Goal: Information Seeking & Learning: Learn about a topic

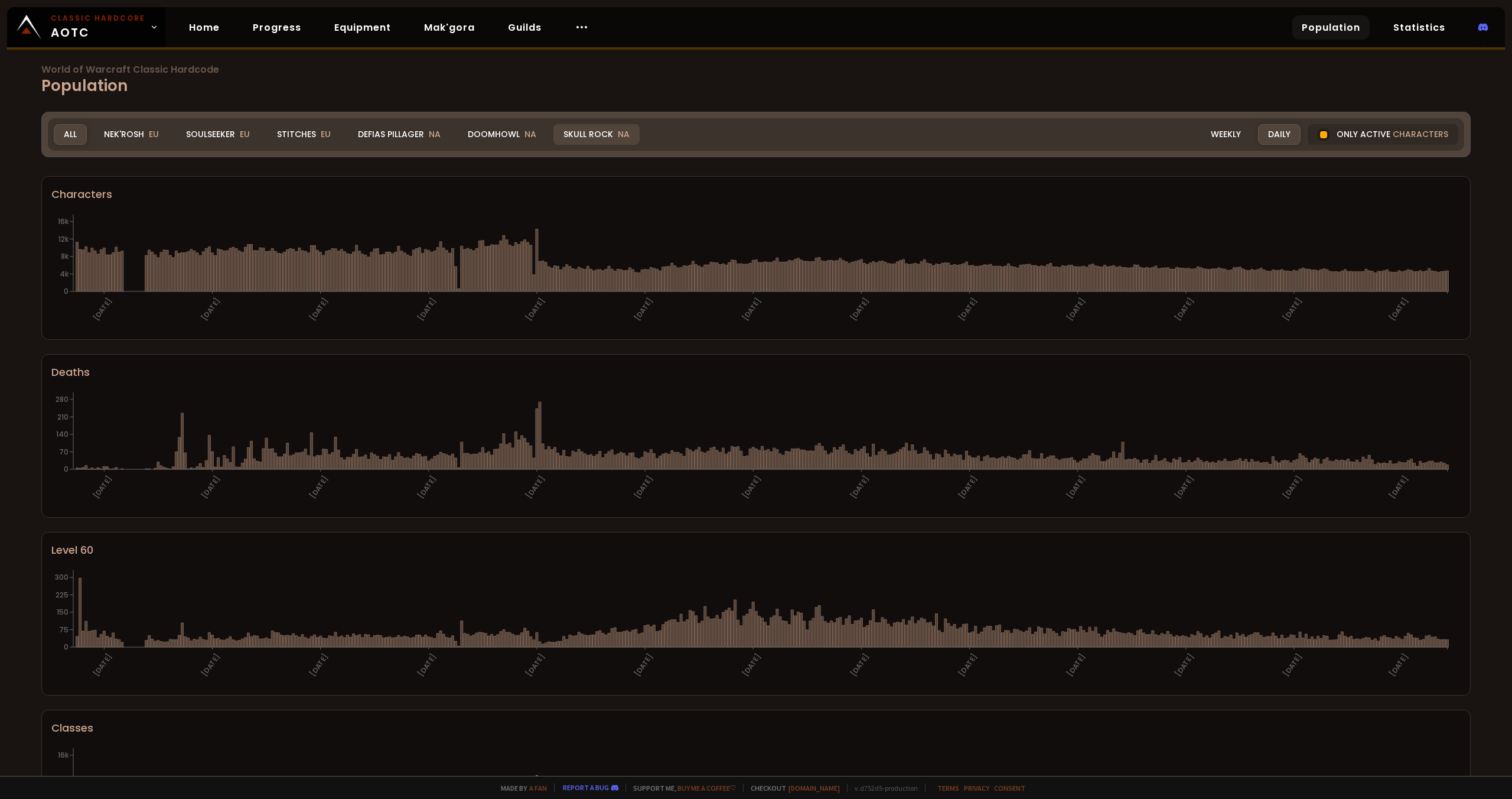
click at [605, 134] on div "Skull Rock NA" at bounding box center [596, 135] width 86 height 21
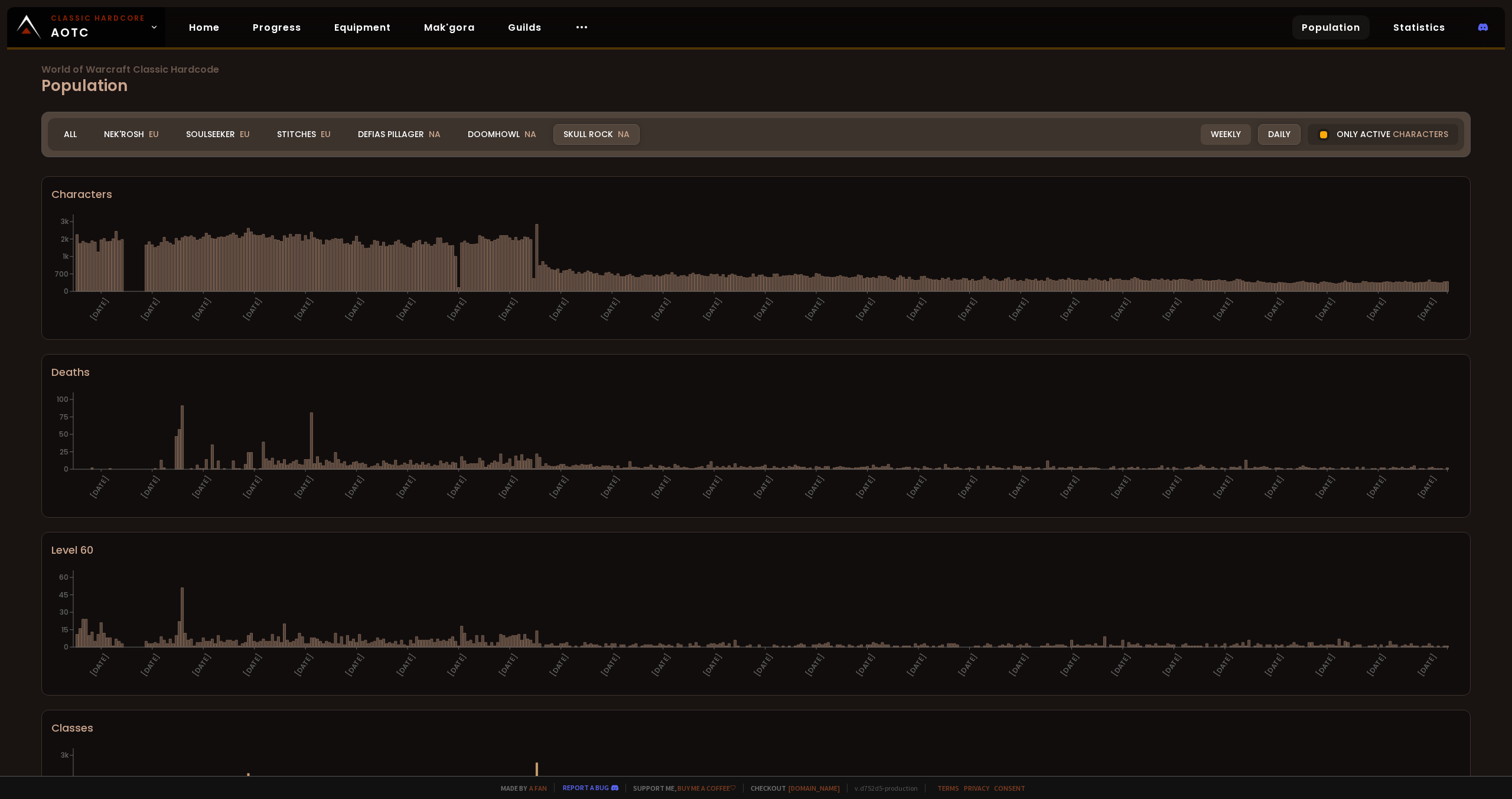
click at [1236, 135] on div "Weekly" at bounding box center [1226, 135] width 50 height 21
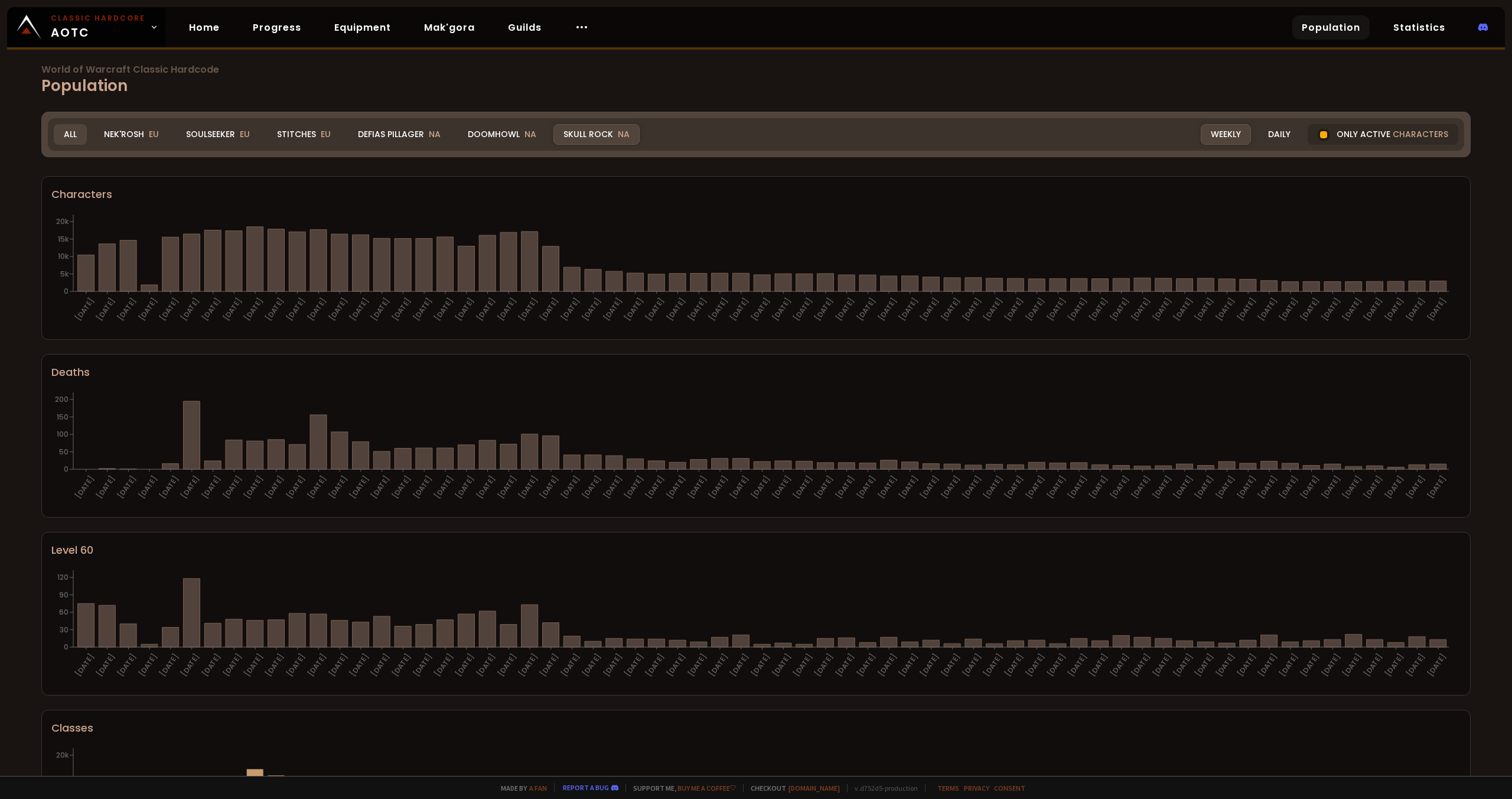
click at [79, 142] on div "All" at bounding box center [70, 135] width 33 height 21
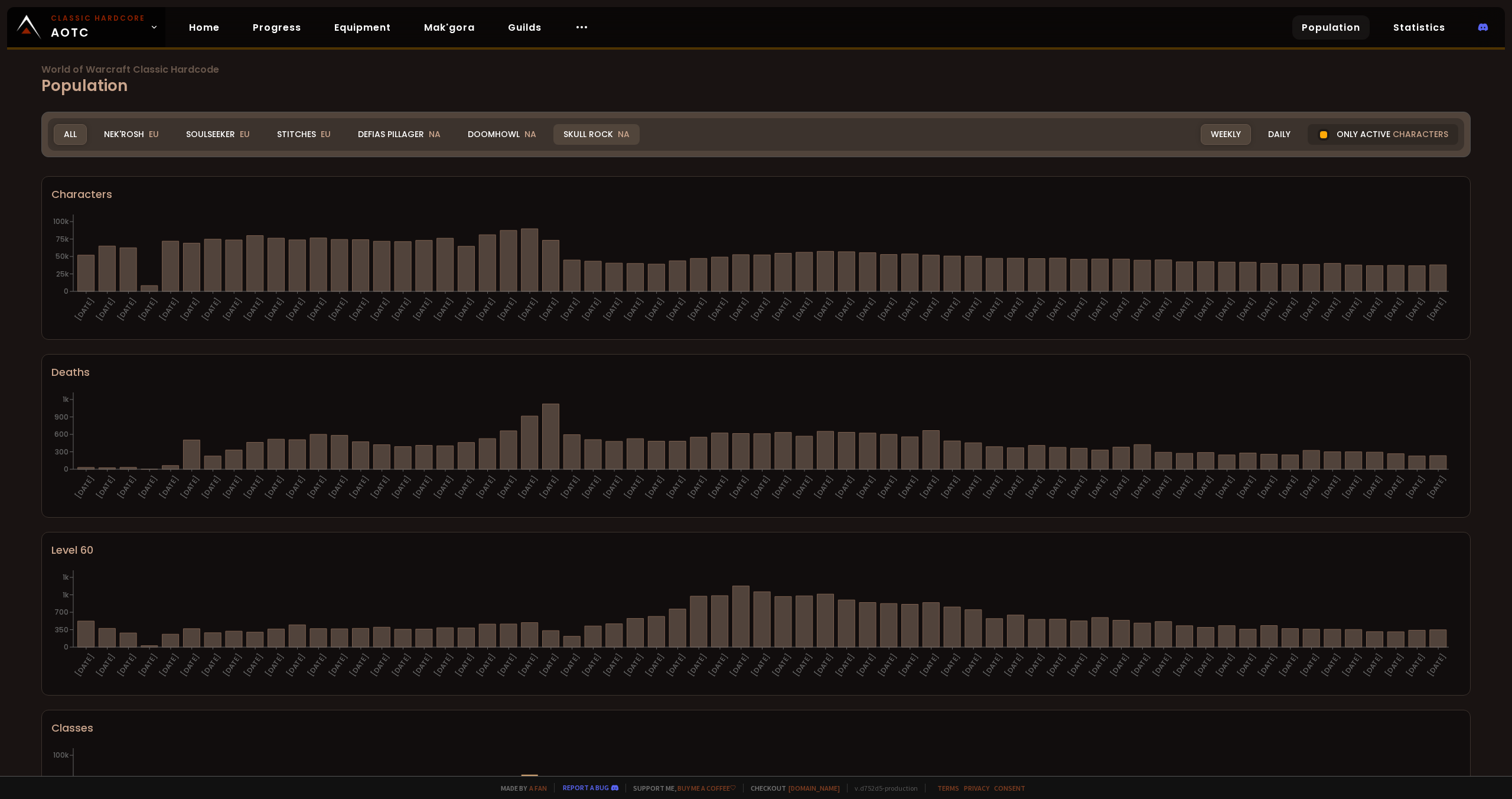
click at [584, 136] on div "Skull Rock NA" at bounding box center [596, 135] width 86 height 21
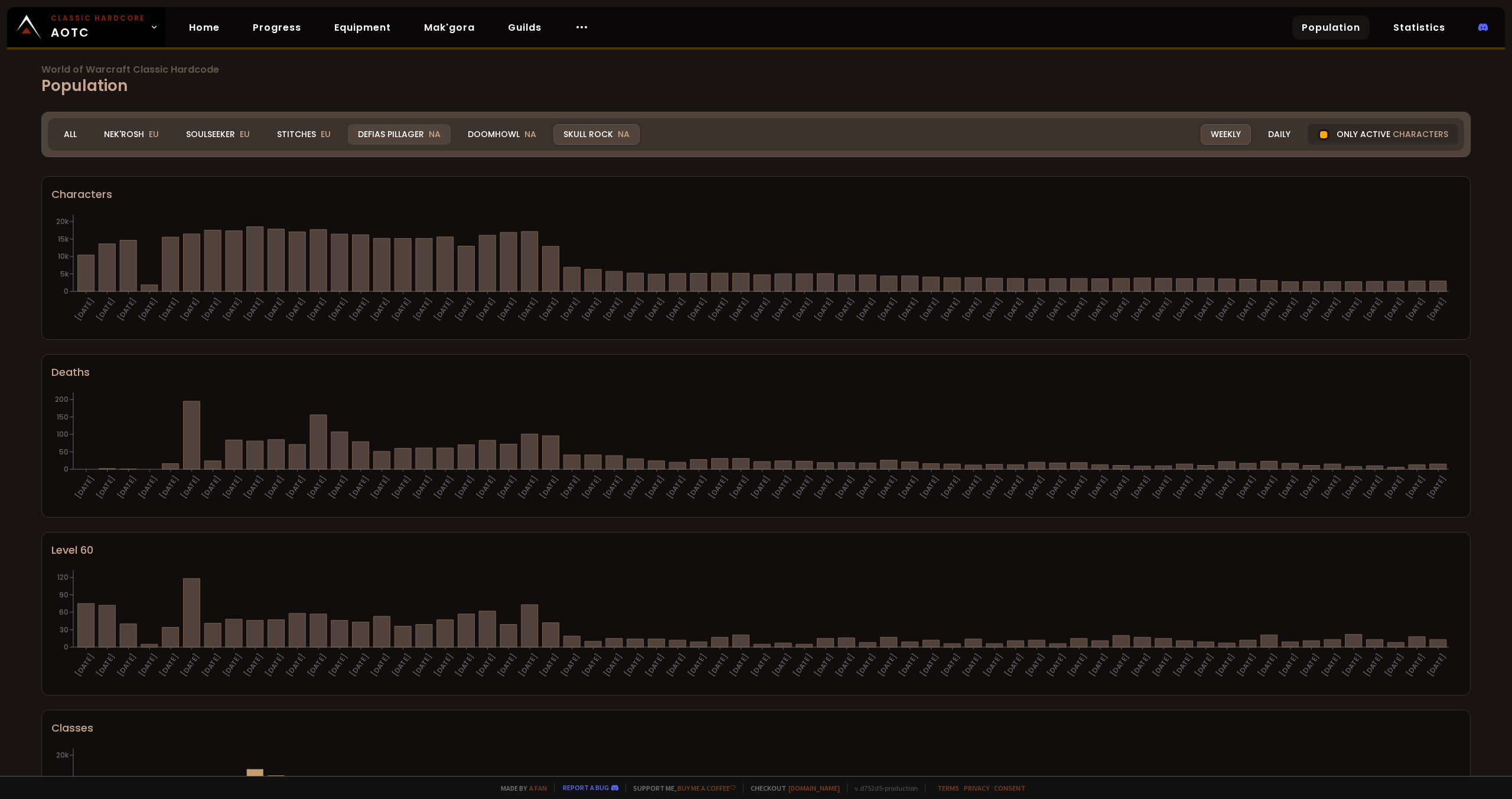
click at [377, 133] on div "Defias Pillager NA" at bounding box center [399, 135] width 103 height 21
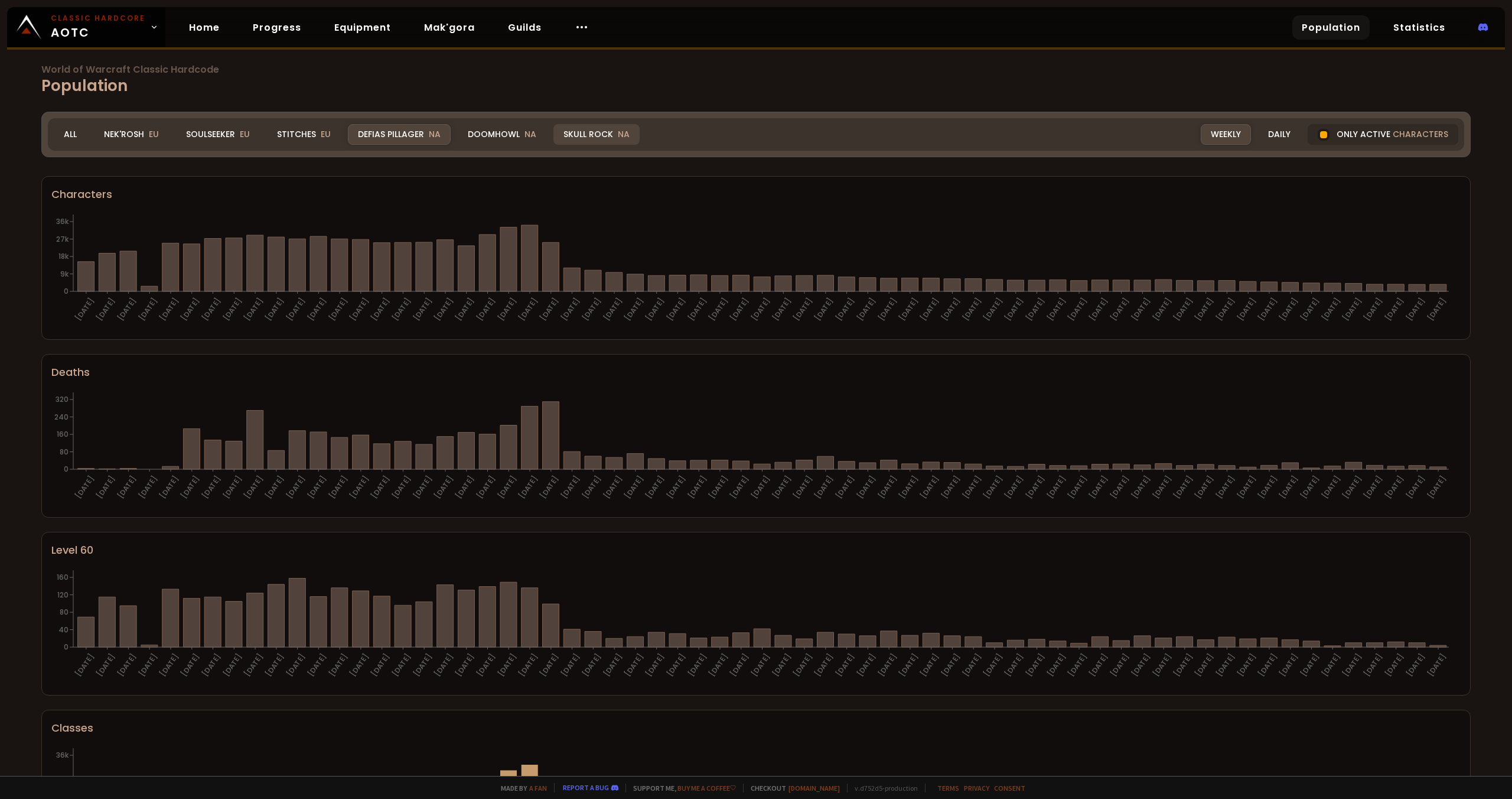
click at [603, 138] on div "Skull Rock NA" at bounding box center [596, 135] width 86 height 21
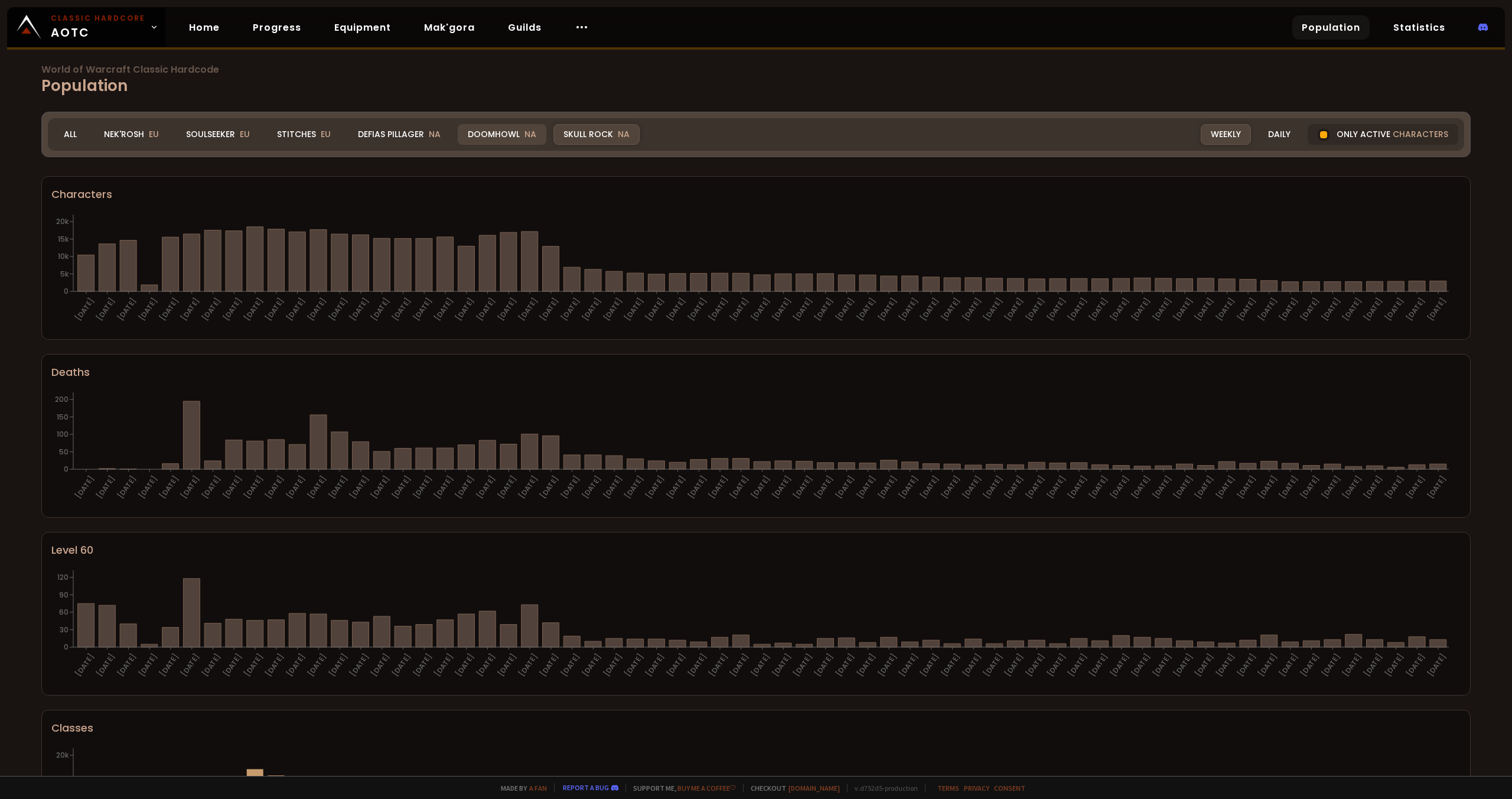
click at [480, 140] on div "Doomhowl NA" at bounding box center [502, 135] width 88 height 21
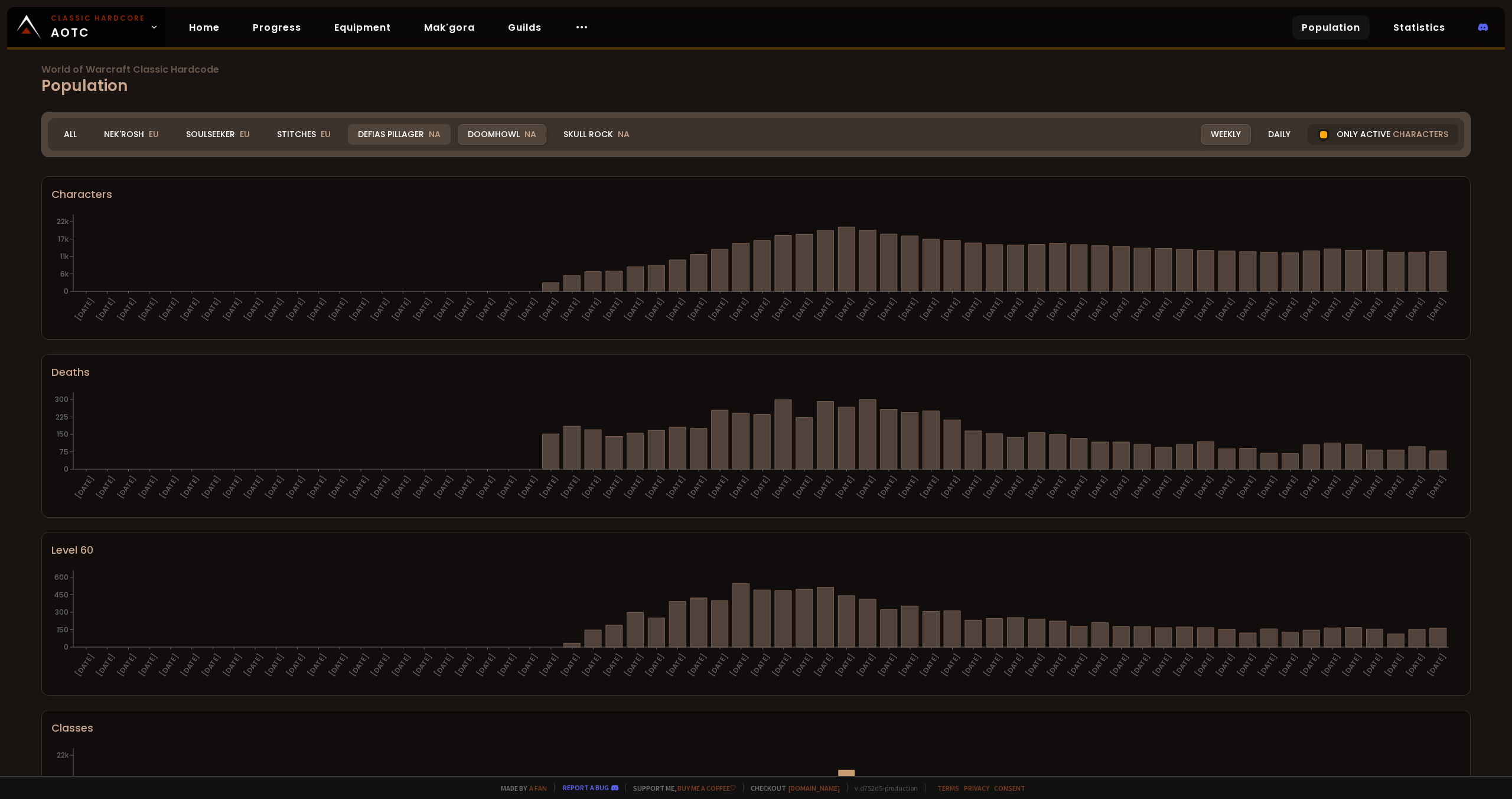
click at [398, 134] on div "Defias Pillager NA" at bounding box center [399, 135] width 103 height 21
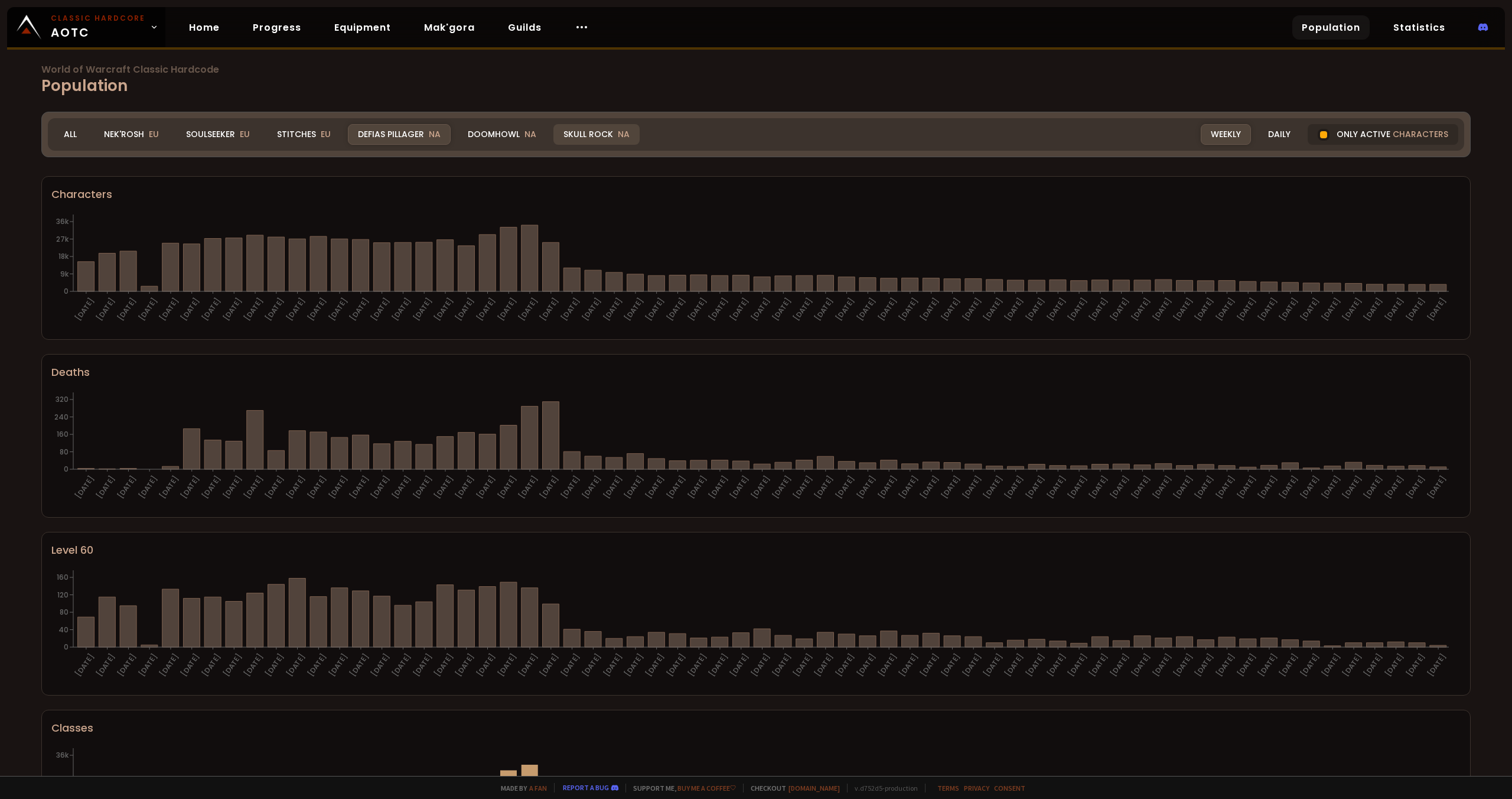
click at [569, 130] on div "Skull Rock NA" at bounding box center [596, 135] width 86 height 21
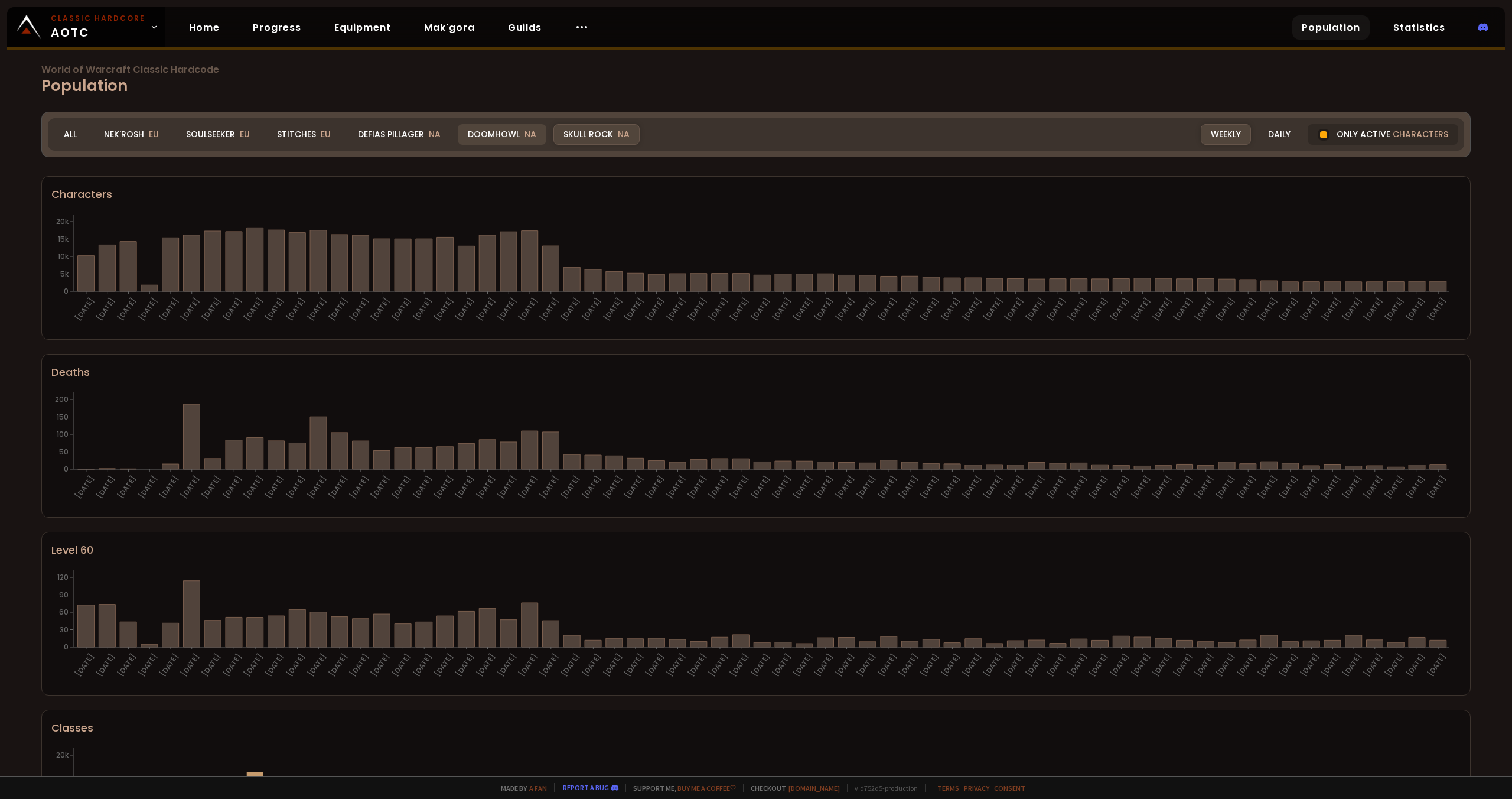
click at [500, 134] on div "Doomhowl NA" at bounding box center [502, 135] width 88 height 21
